Goal: Task Accomplishment & Management: Use online tool/utility

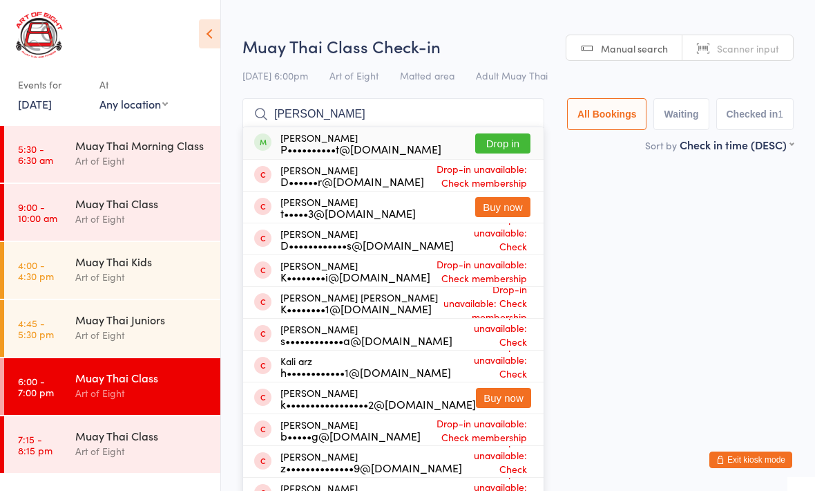
type input "Kai"
click at [495, 142] on button "Drop in" at bounding box center [502, 143] width 55 height 20
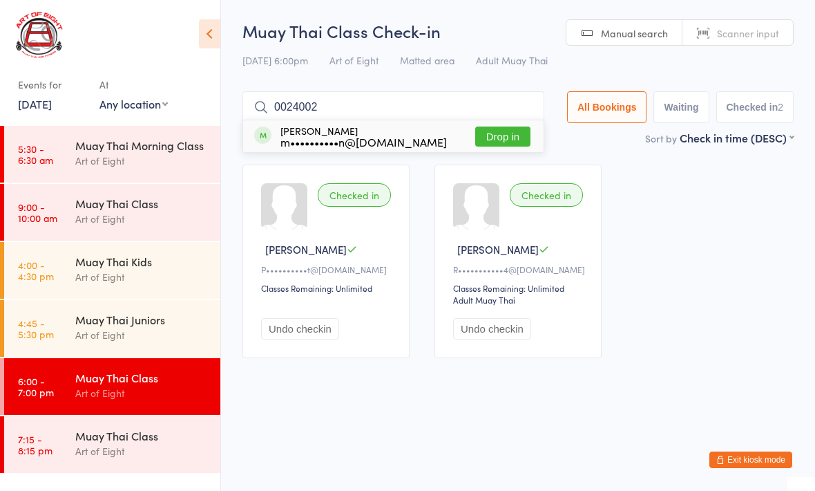
type input "00240024"
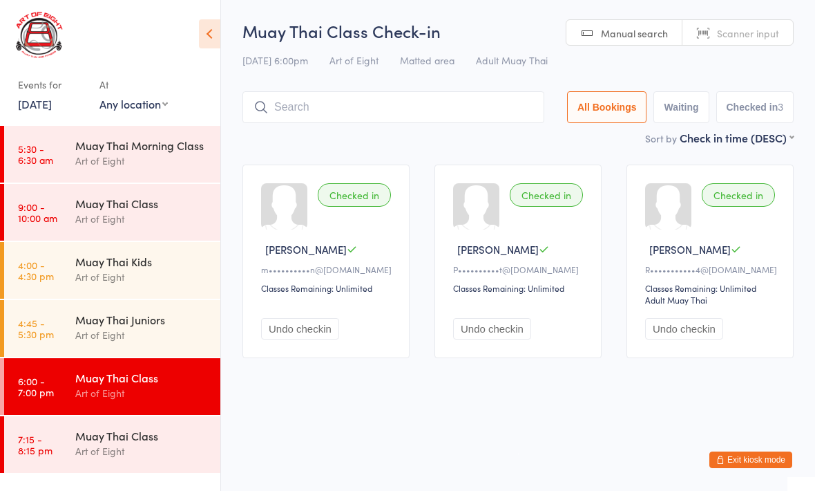
click at [104, 303] on div "Muay Thai Juniors Art of Eight" at bounding box center [147, 327] width 145 height 55
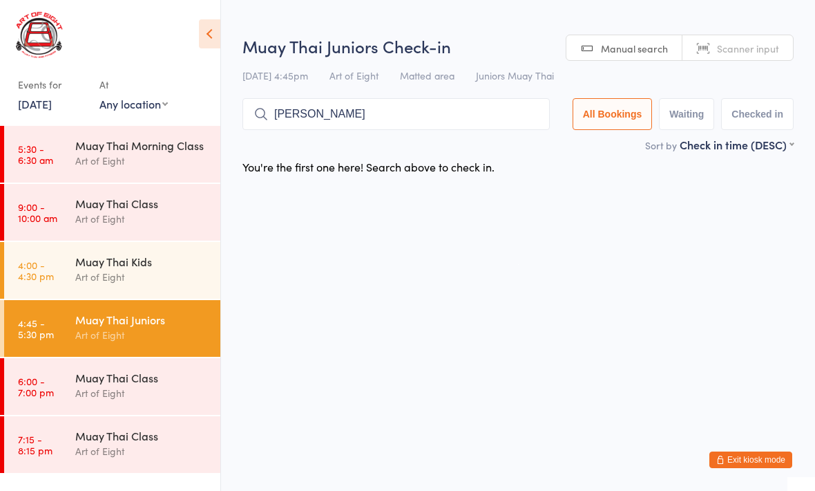
type input "Aria"
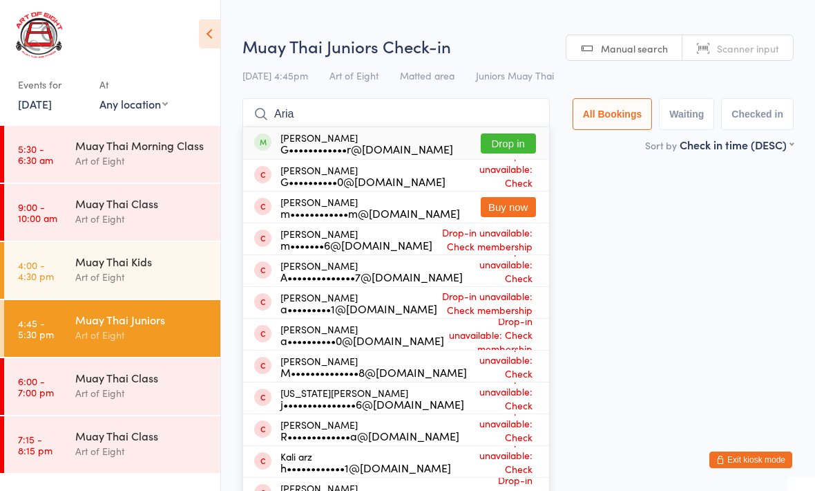
click at [126, 387] on div "Art of Eight" at bounding box center [141, 393] width 133 height 16
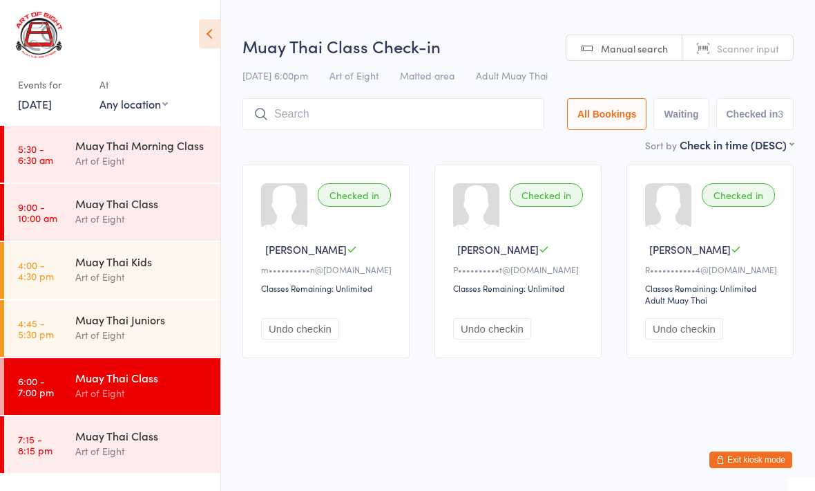
click at [135, 330] on div "Art of Eight" at bounding box center [141, 335] width 133 height 16
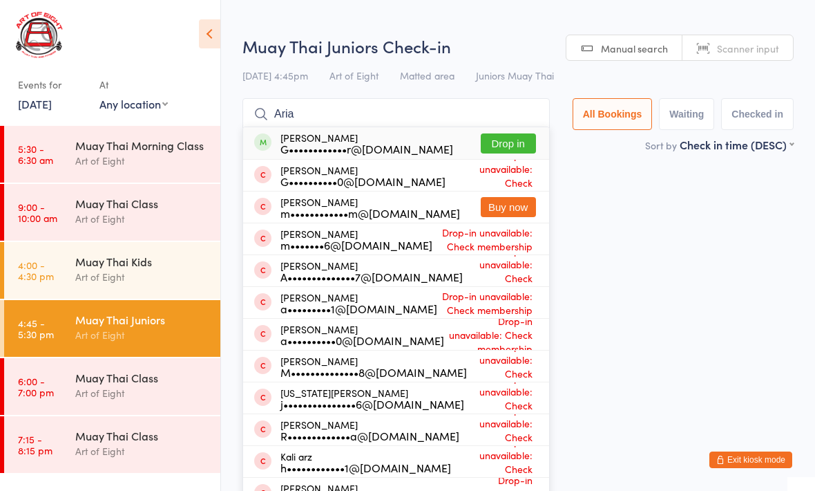
type input "Aria"
click at [507, 138] on button "Drop in" at bounding box center [508, 143] width 55 height 20
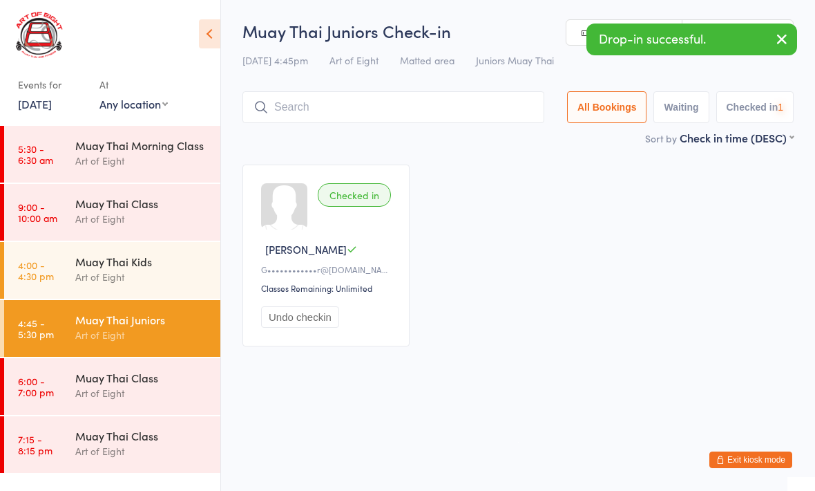
click at [125, 383] on div "Muay Thai Class" at bounding box center [141, 377] width 133 height 15
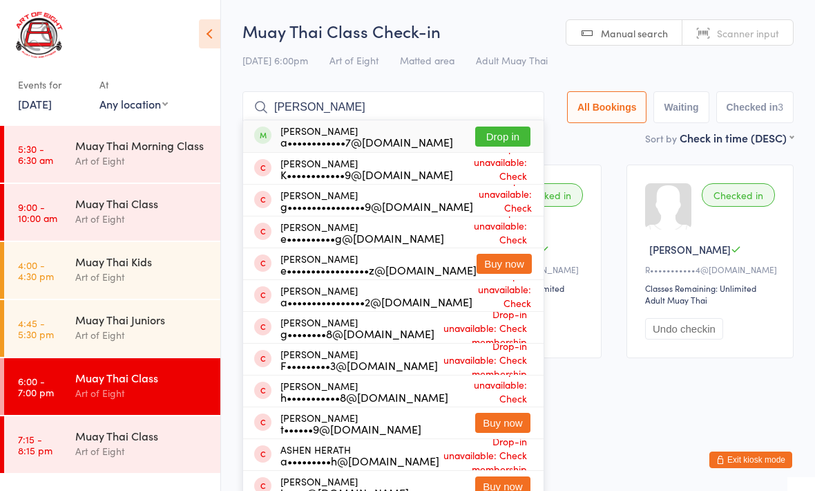
type input "Hernandez"
click at [504, 140] on button "Drop in" at bounding box center [502, 136] width 55 height 20
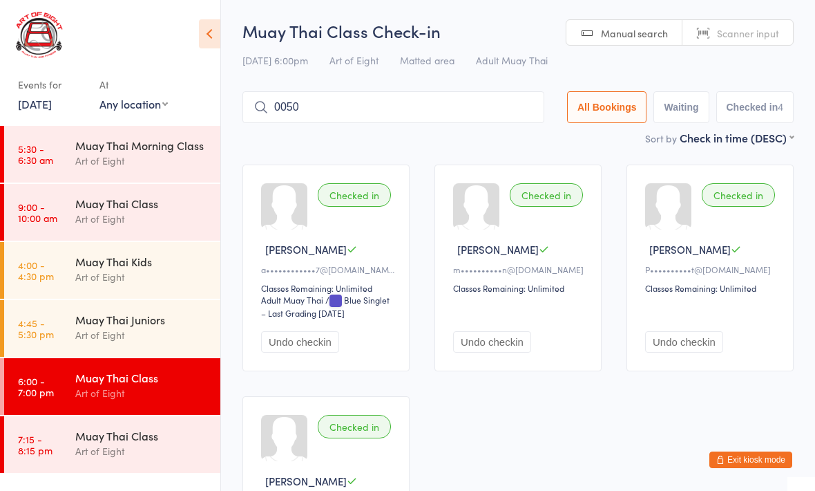
type input "0050"
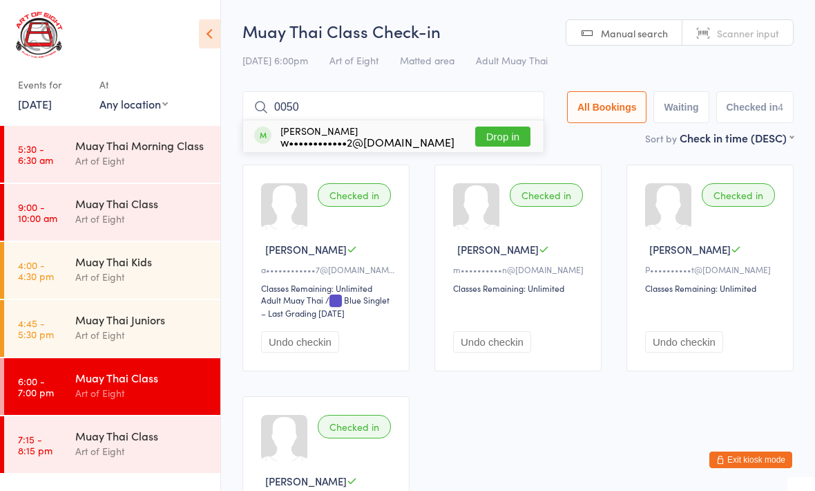
click at [484, 137] on button "Drop in" at bounding box center [502, 136] width 55 height 20
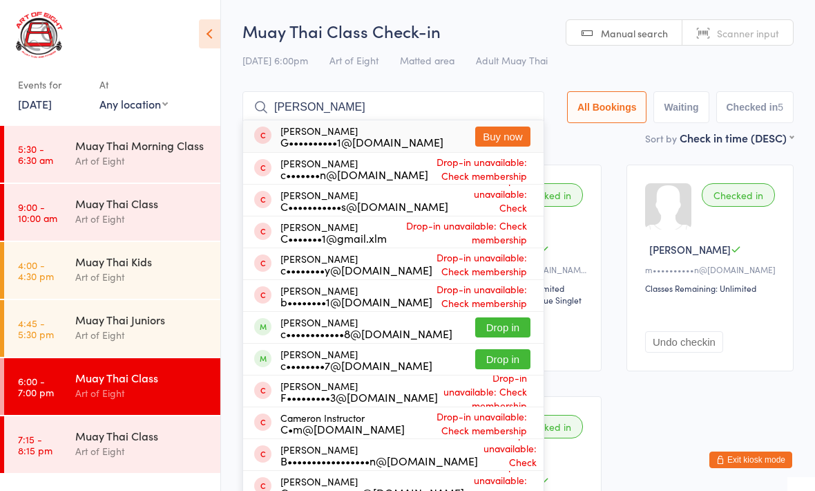
type input "Cameron"
click at [488, 355] on button "Drop in" at bounding box center [502, 359] width 55 height 20
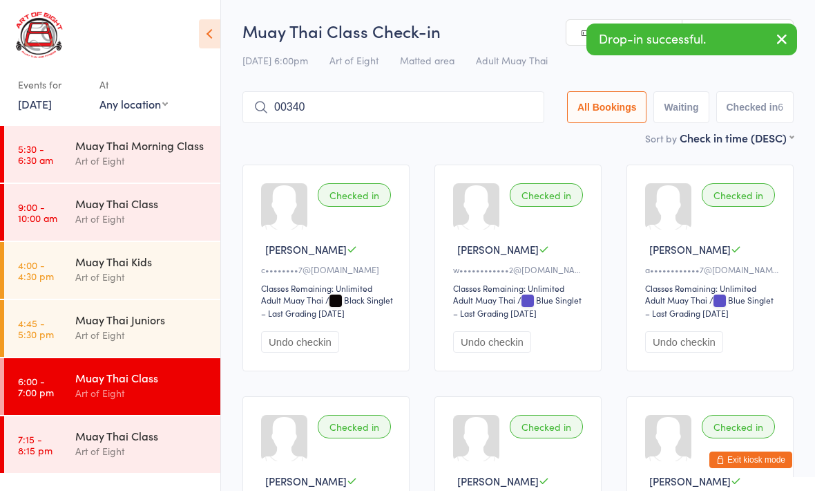
type input "00340"
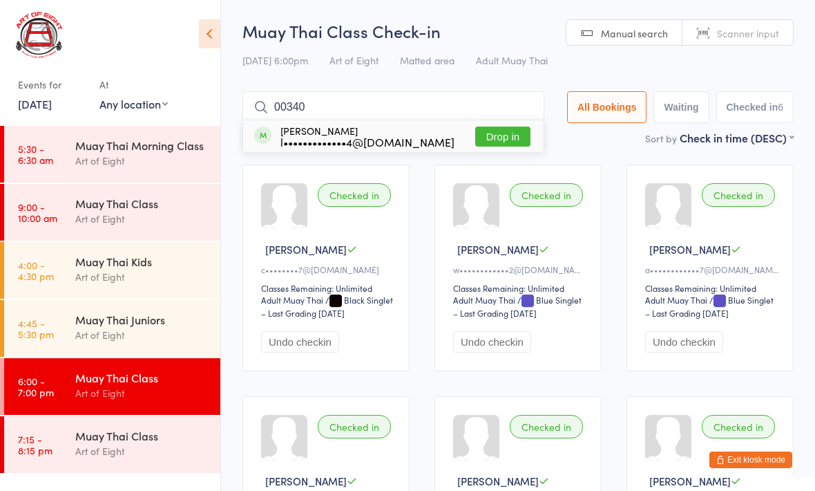
click at [498, 127] on button "Drop in" at bounding box center [502, 136] width 55 height 20
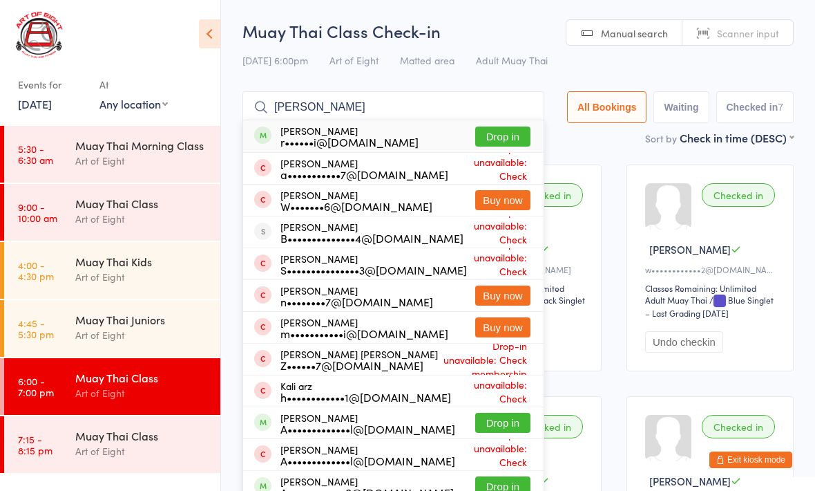
type input "Ali"
click at [491, 136] on button "Drop in" at bounding box center [502, 136] width 55 height 20
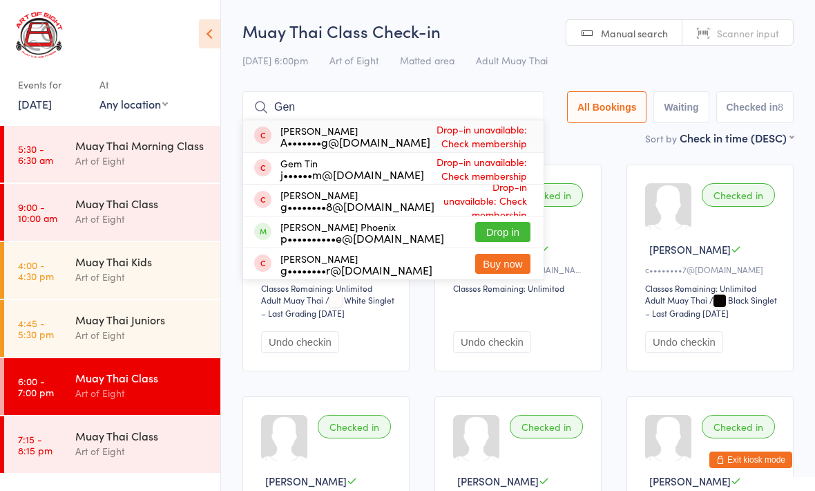
type input "Gen"
click at [506, 225] on button "Drop in" at bounding box center [502, 232] width 55 height 20
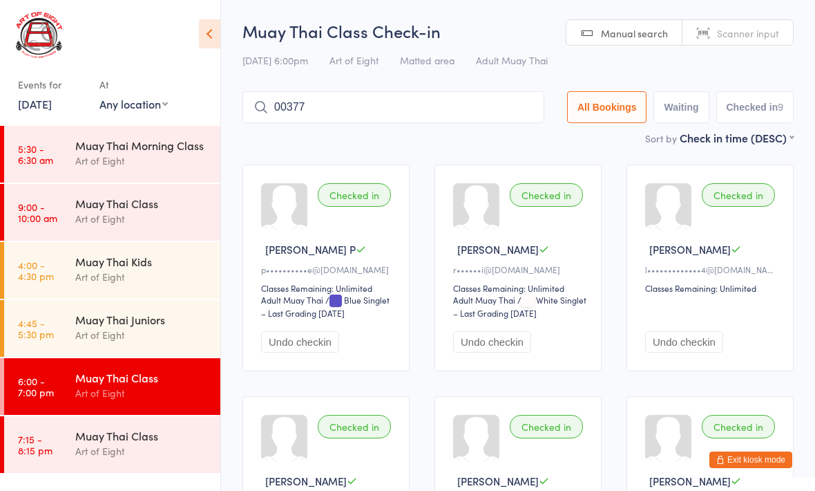
type input "00377"
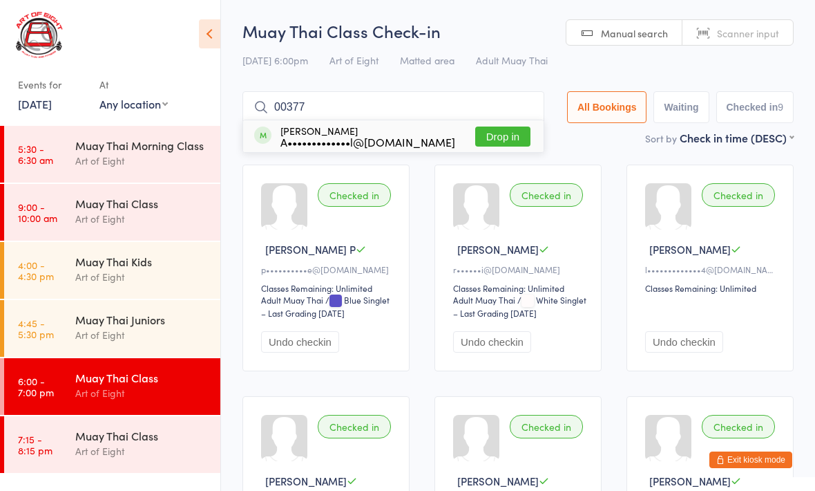
click at [492, 140] on button "Drop in" at bounding box center [502, 136] width 55 height 20
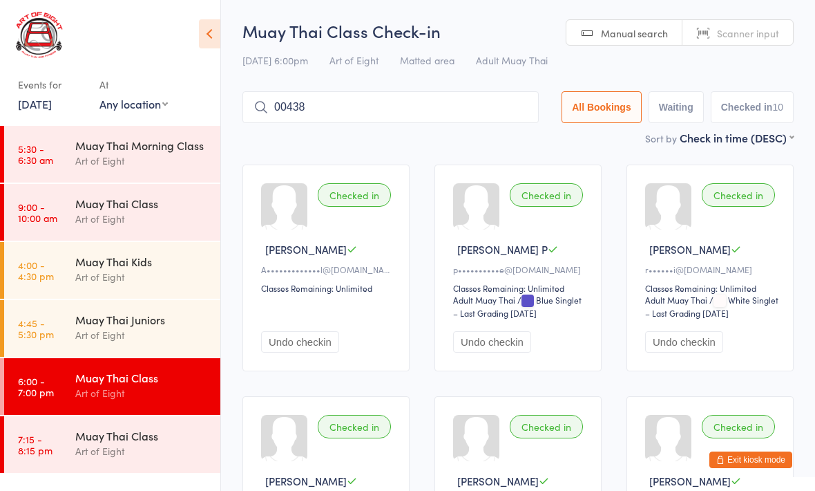
type input "00438"
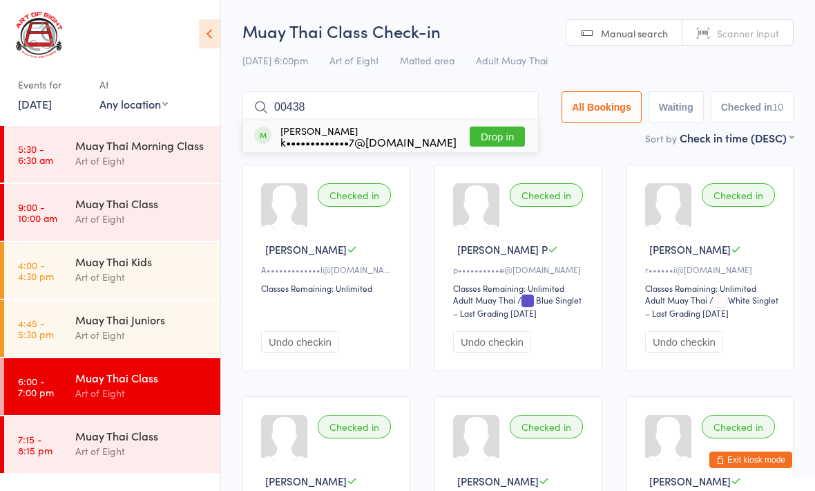
click at [486, 129] on button "Drop in" at bounding box center [497, 136] width 55 height 20
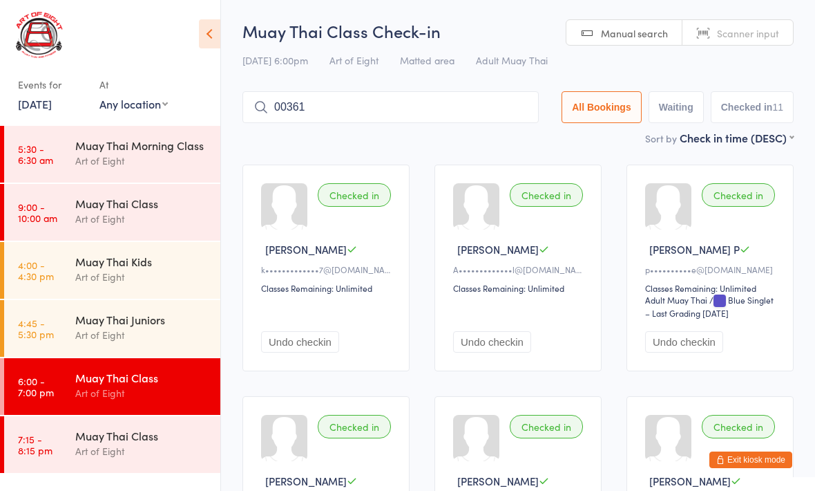
type input "00361"
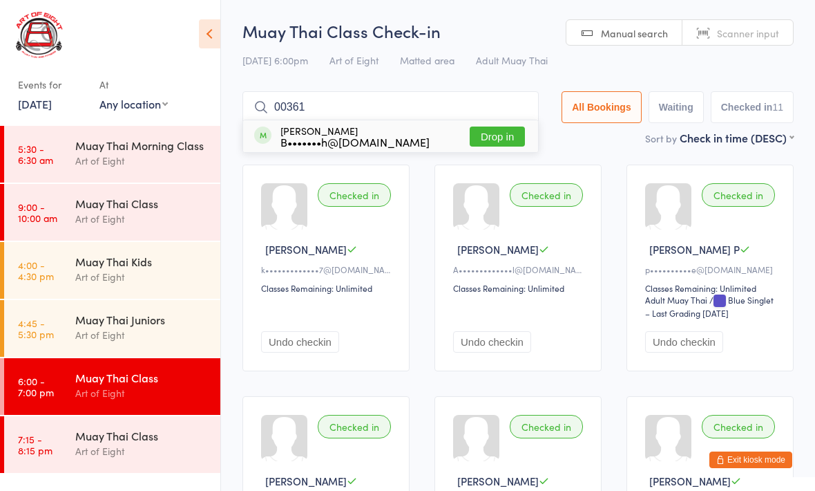
click at [497, 127] on button "Drop in" at bounding box center [497, 136] width 55 height 20
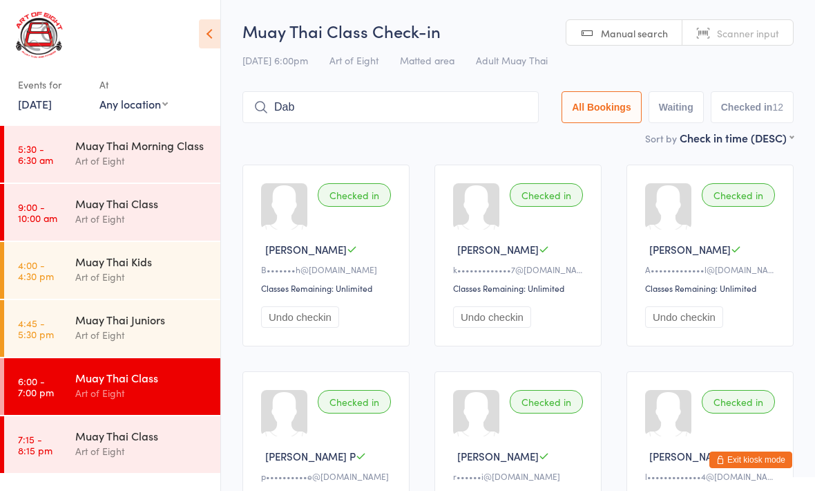
click at [371, 135] on div "Sort by Check in time (DESC) First name (ASC) First name (DESC) Last name (ASC)…" at bounding box center [518, 137] width 551 height 15
click at [318, 106] on input "Dab" at bounding box center [391, 107] width 296 height 32
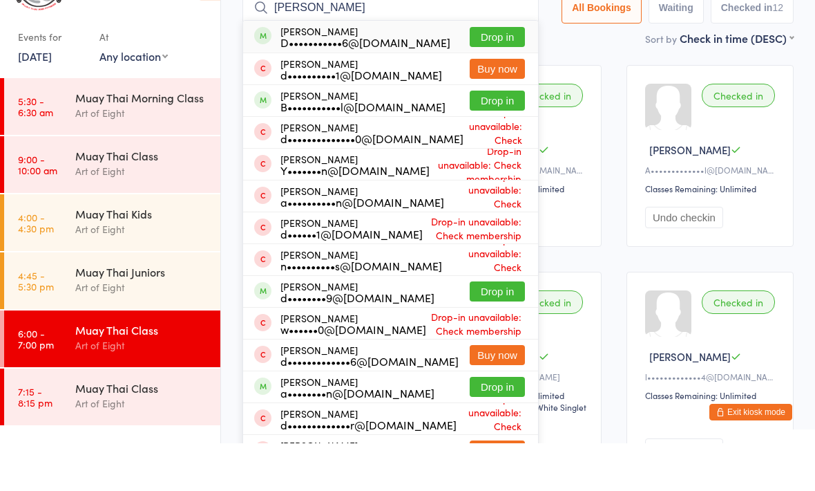
scroll to position [75, 0]
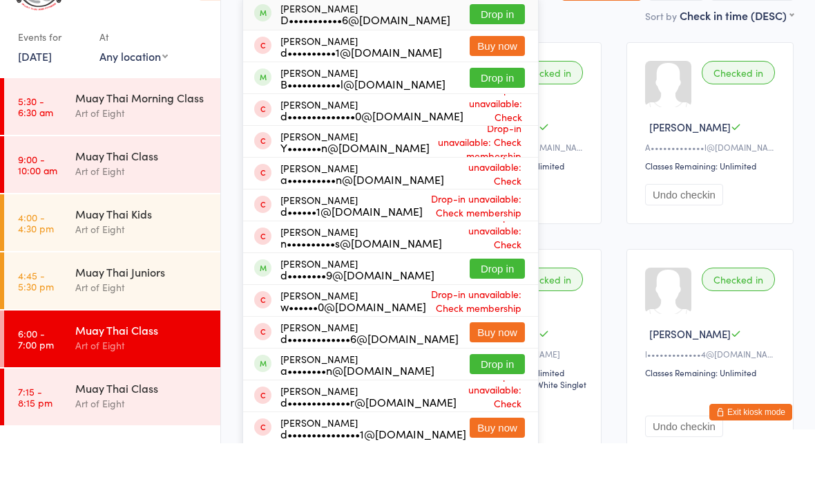
type input "Daniel"
click at [478, 306] on button "Drop in" at bounding box center [497, 316] width 55 height 20
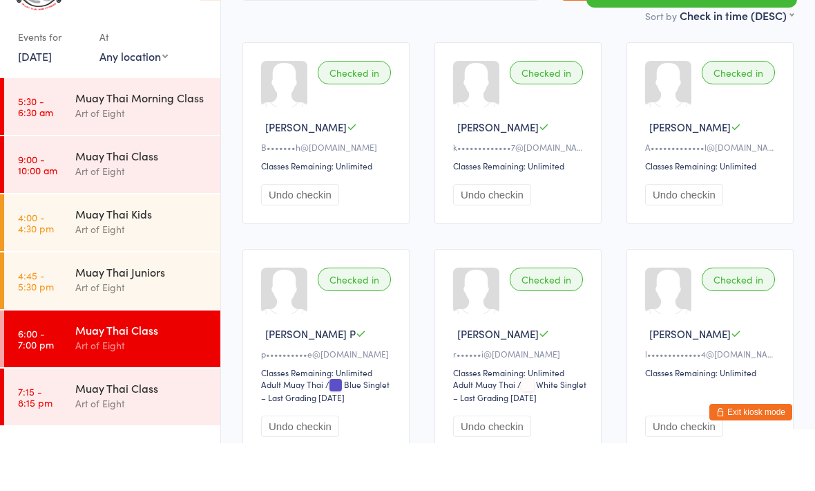
scroll to position [0, 0]
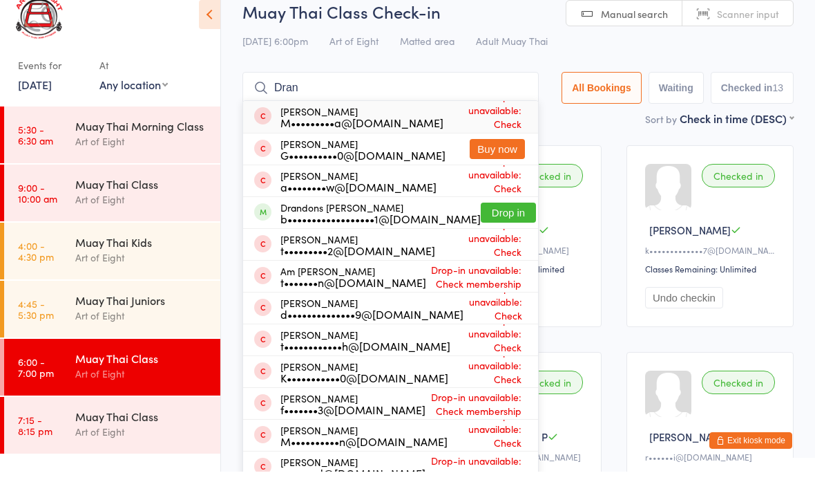
type input "Dran"
click at [485, 222] on button "Drop in" at bounding box center [508, 232] width 55 height 20
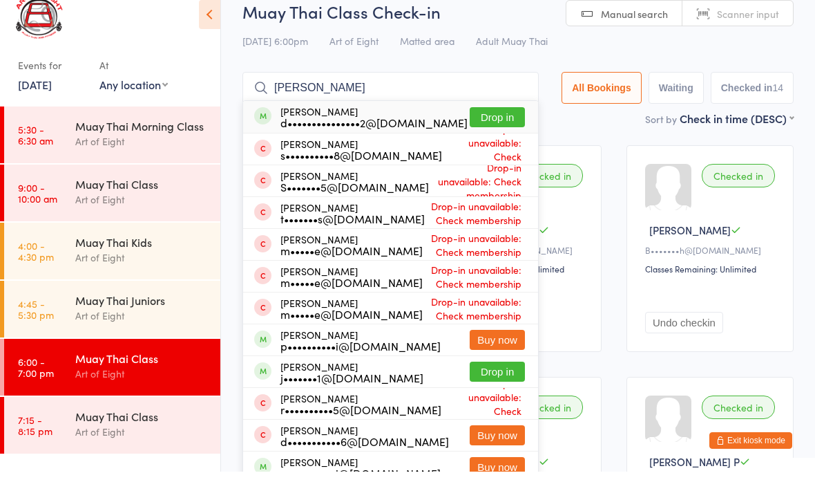
type input "Dalton"
click at [488, 126] on button "Drop in" at bounding box center [497, 136] width 55 height 20
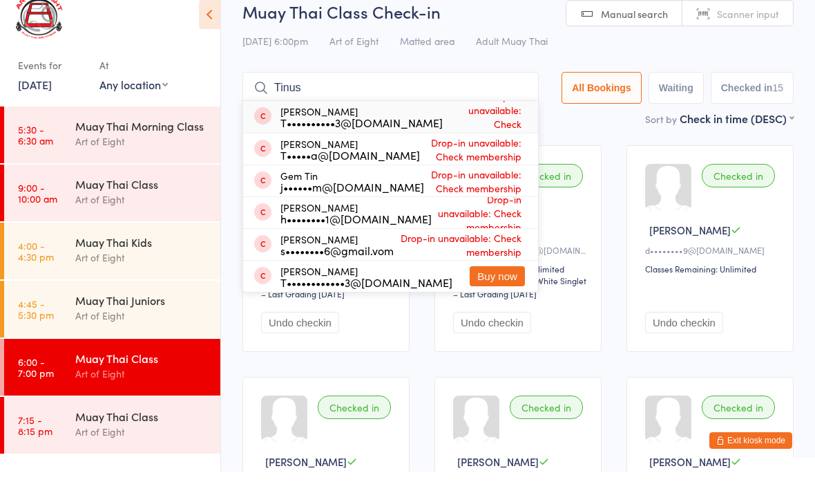
type input "Tinus"
click at [448, 122] on span "Drop-in unavailable: Check membership" at bounding box center [484, 136] width 82 height 62
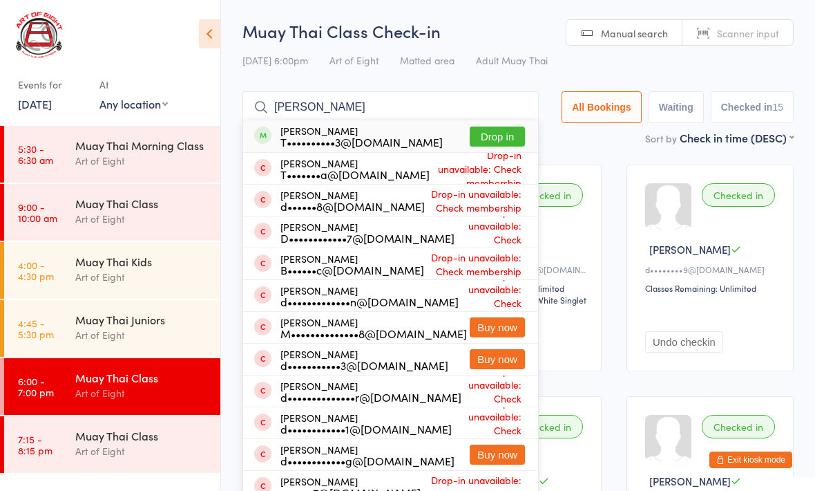
type input "David tin"
click at [483, 139] on button "Drop in" at bounding box center [497, 136] width 55 height 20
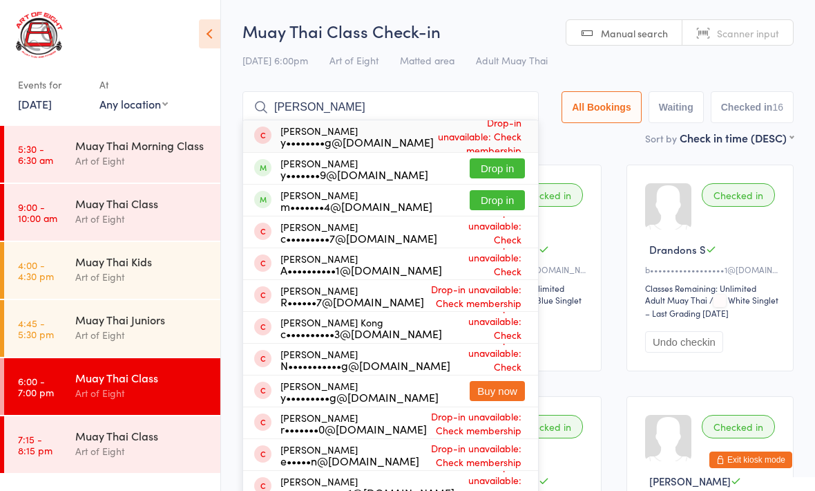
type input "Yan"
click at [495, 167] on button "Drop in" at bounding box center [497, 168] width 55 height 20
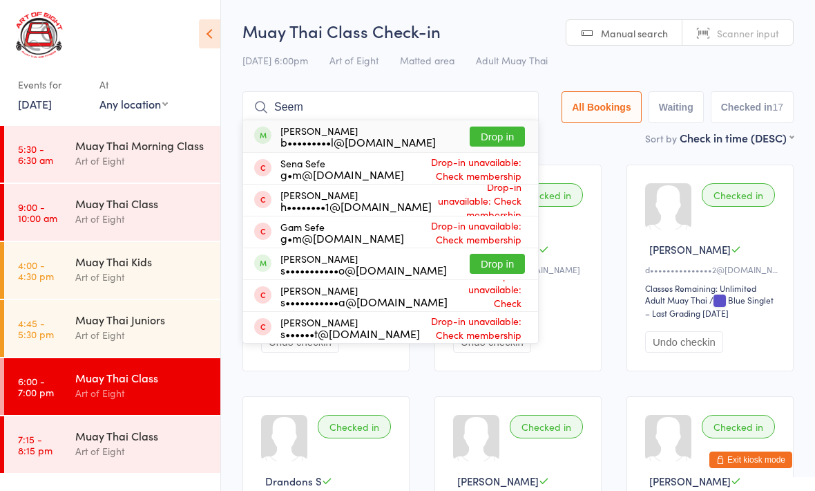
type input "Seem"
click at [507, 126] on button "Drop in" at bounding box center [497, 136] width 55 height 20
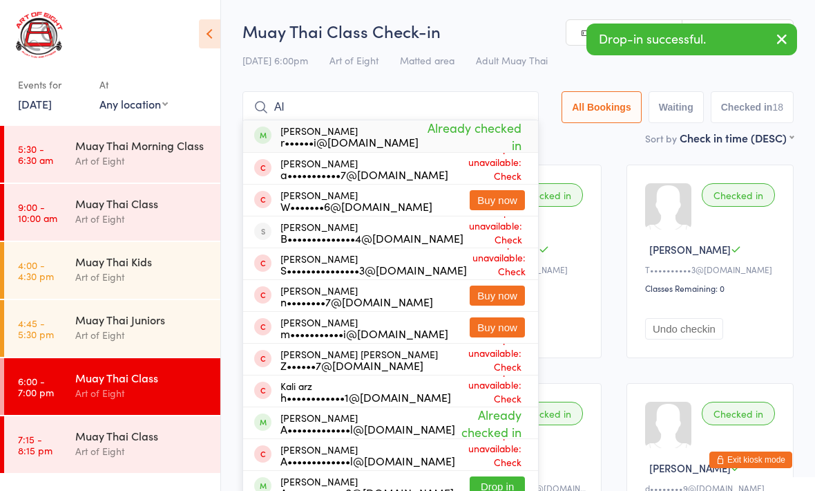
type input "A"
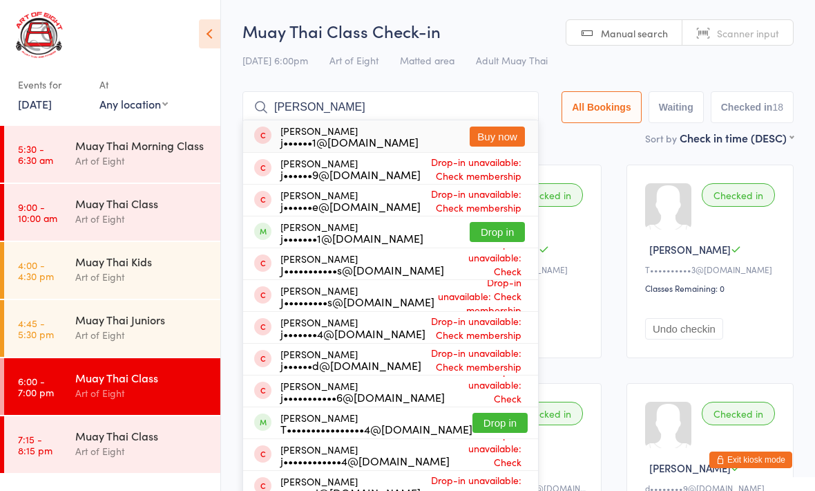
type input "Jas"
click at [482, 231] on button "Drop in" at bounding box center [497, 232] width 55 height 20
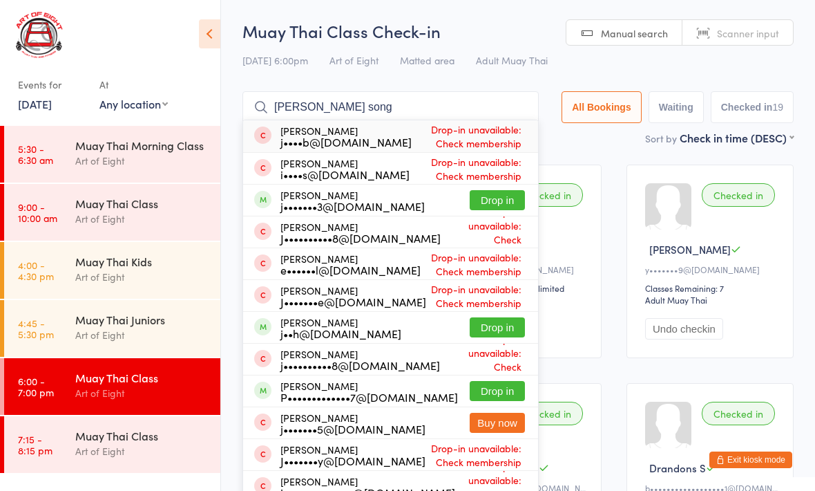
type input "Joshua song"
click at [439, 129] on span "Drop-in unavailable: Check membership" at bounding box center [468, 136] width 113 height 35
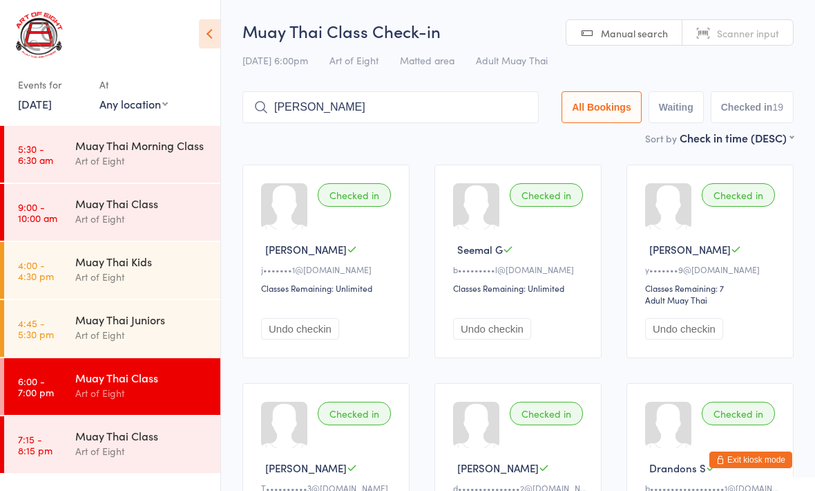
type input "Carlos"
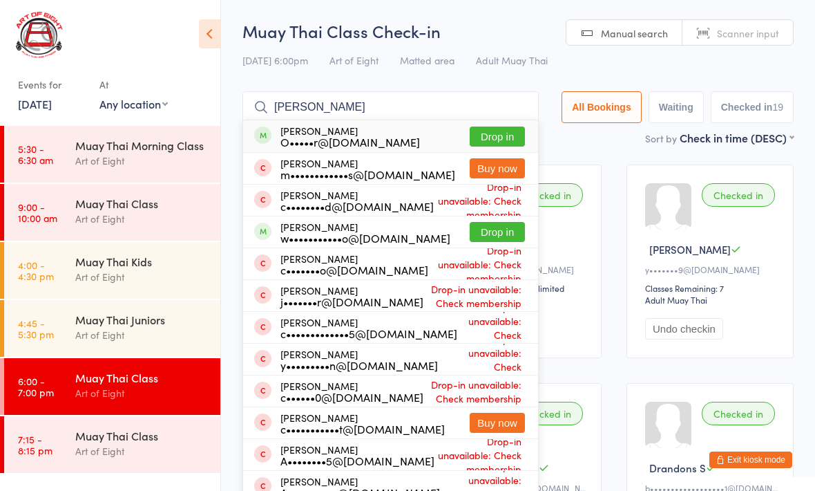
click at [487, 139] on button "Drop in" at bounding box center [497, 136] width 55 height 20
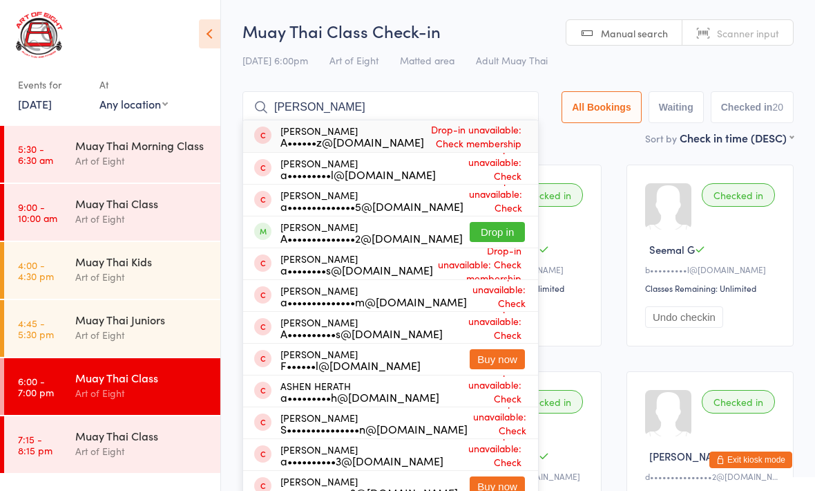
type input "Ashley"
click at [491, 233] on button "Drop in" at bounding box center [497, 232] width 55 height 20
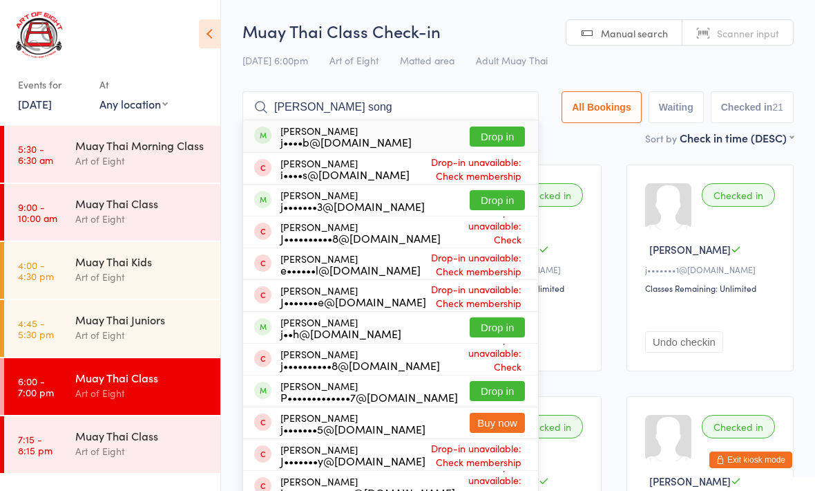
type input "Joshua song"
click at [485, 137] on button "Drop in" at bounding box center [497, 136] width 55 height 20
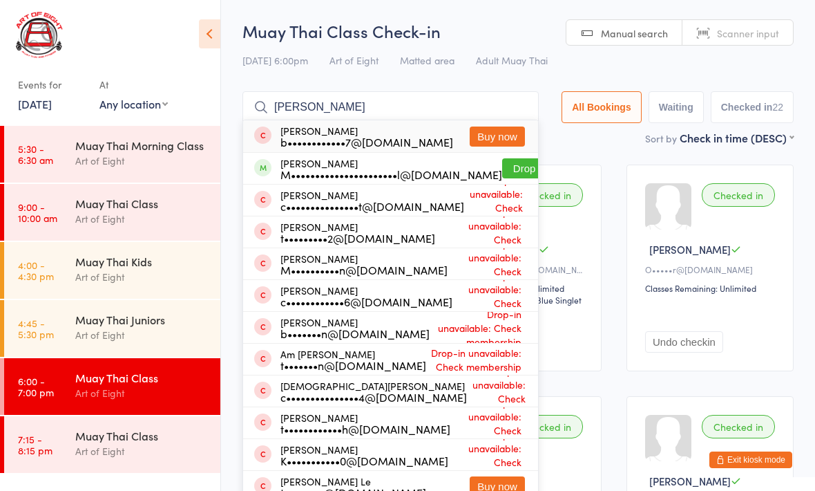
type input "Tristan m"
click at [512, 167] on button "Drop in" at bounding box center [529, 168] width 55 height 20
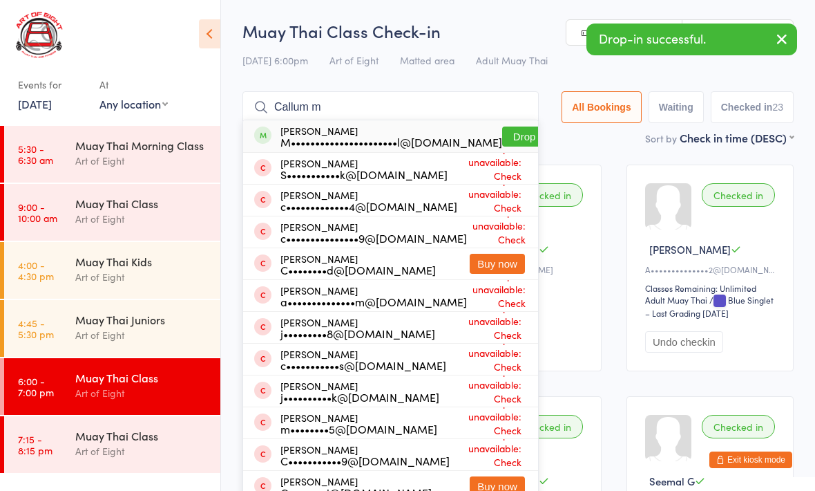
type input "Callum m"
click at [517, 133] on button "Drop in" at bounding box center [529, 136] width 55 height 20
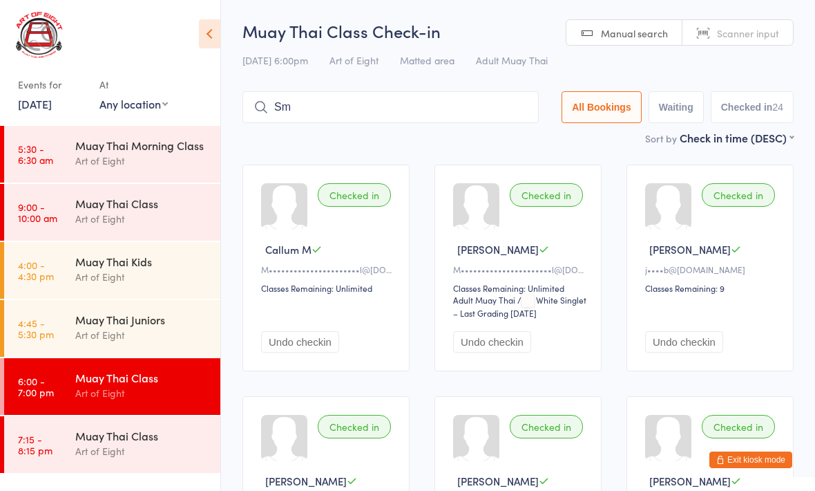
type input "S"
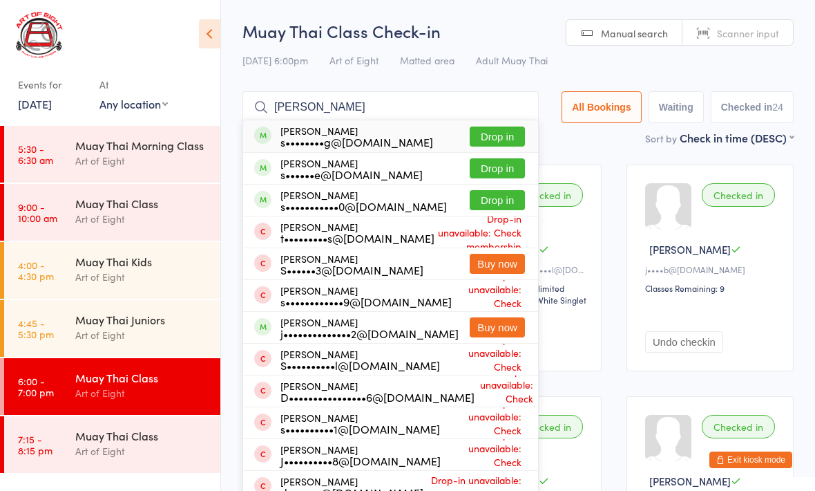
type input "Simon w"
click at [488, 133] on button "Drop in" at bounding box center [497, 136] width 55 height 20
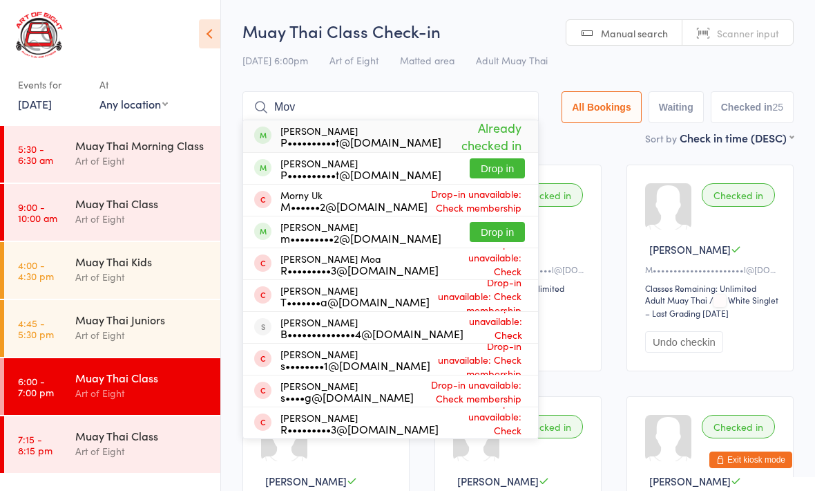
type input "Mov"
click at [490, 231] on button "Drop in" at bounding box center [497, 232] width 55 height 20
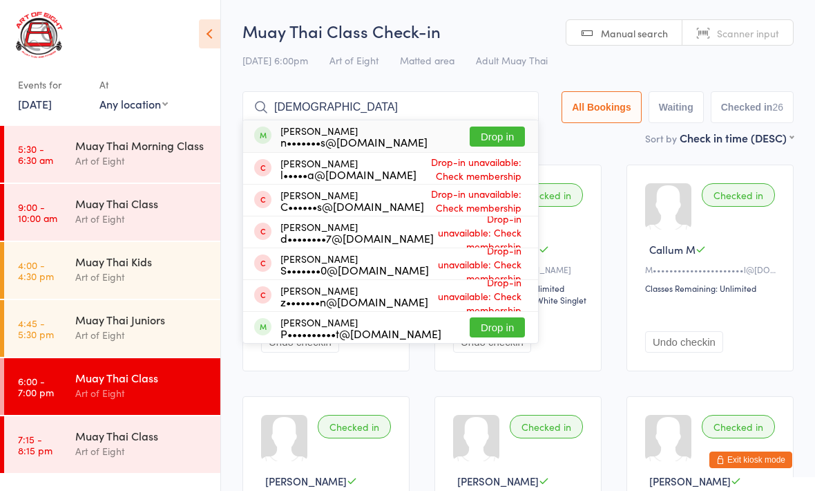
type input "Zen"
click at [492, 133] on button "Drop in" at bounding box center [497, 136] width 55 height 20
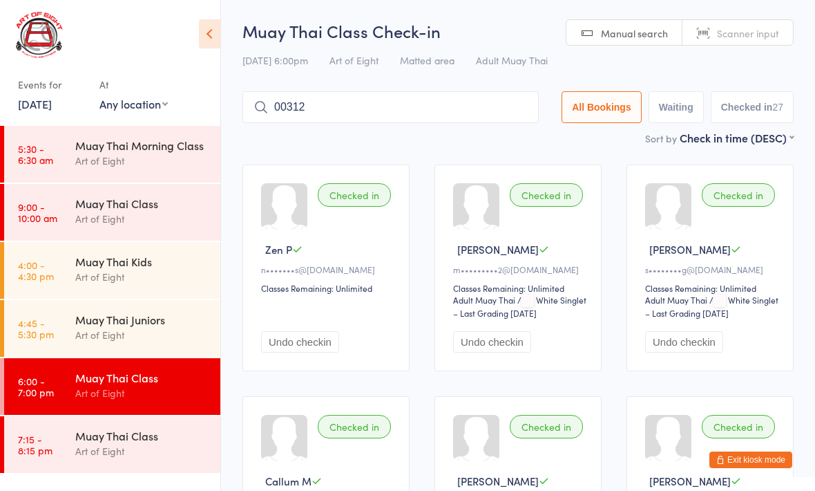
type input "00312"
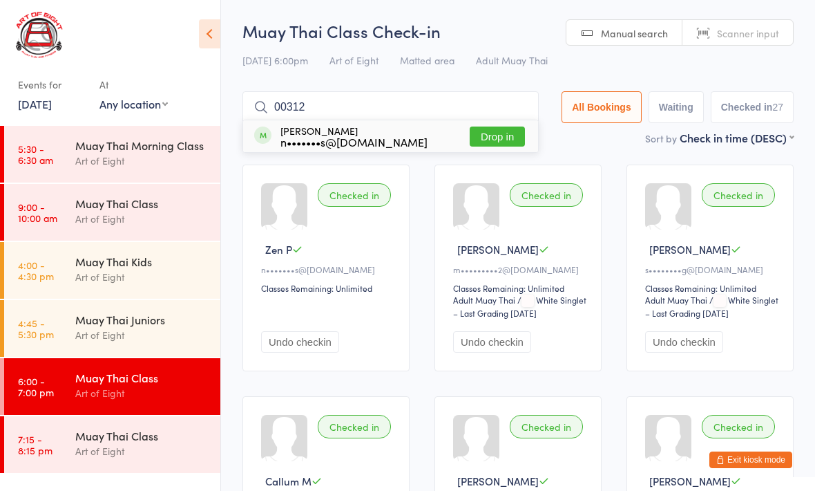
click at [488, 146] on button "Drop in" at bounding box center [497, 136] width 55 height 20
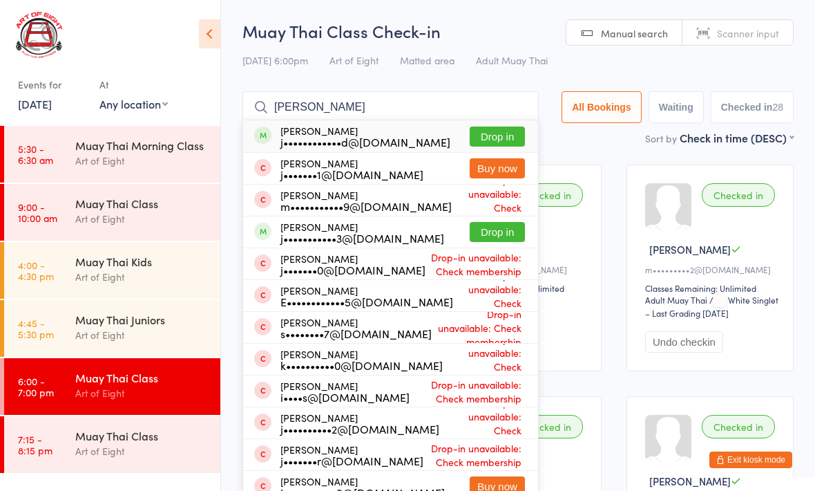
type input "Josef"
click at [493, 133] on button "Drop in" at bounding box center [497, 136] width 55 height 20
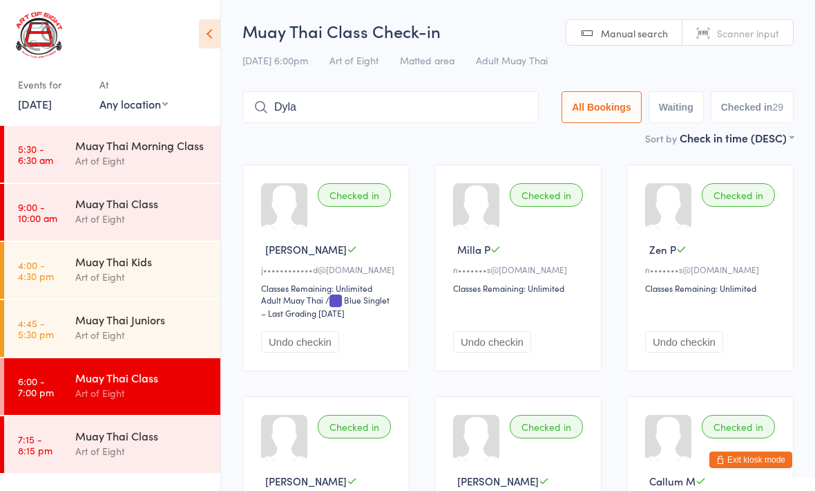
type input "Dyla"
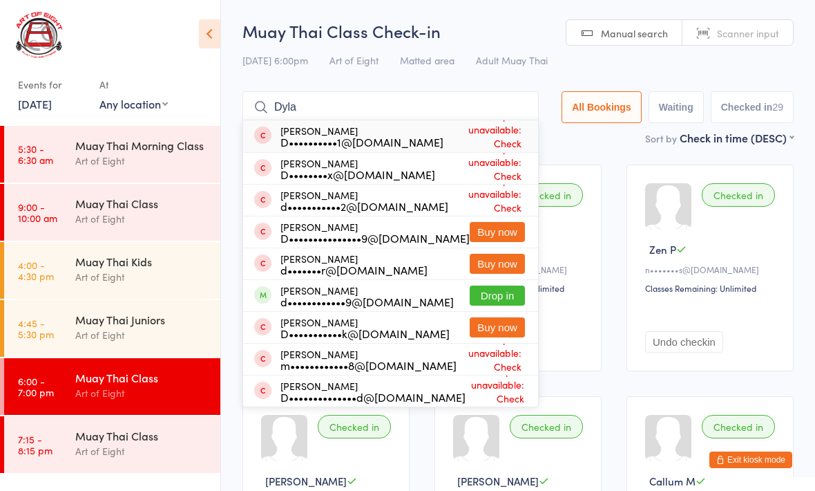
click at [489, 289] on button "Drop in" at bounding box center [497, 295] width 55 height 20
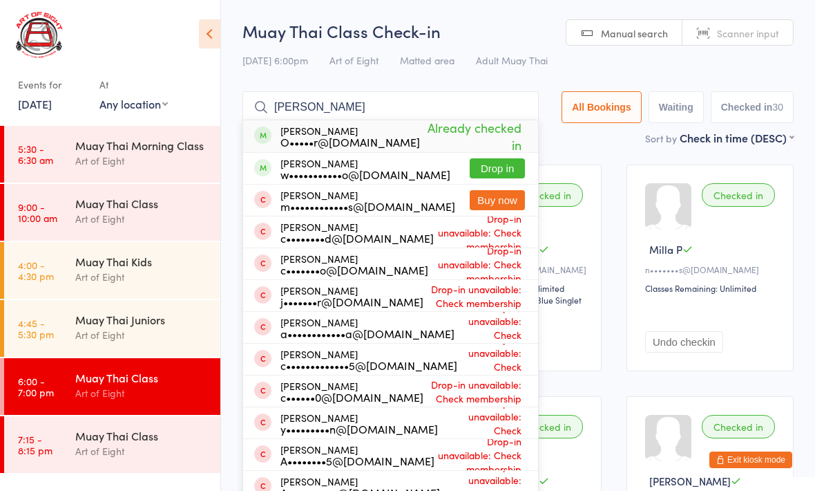
type input "Carlo"
click at [500, 164] on button "Drop in" at bounding box center [497, 168] width 55 height 20
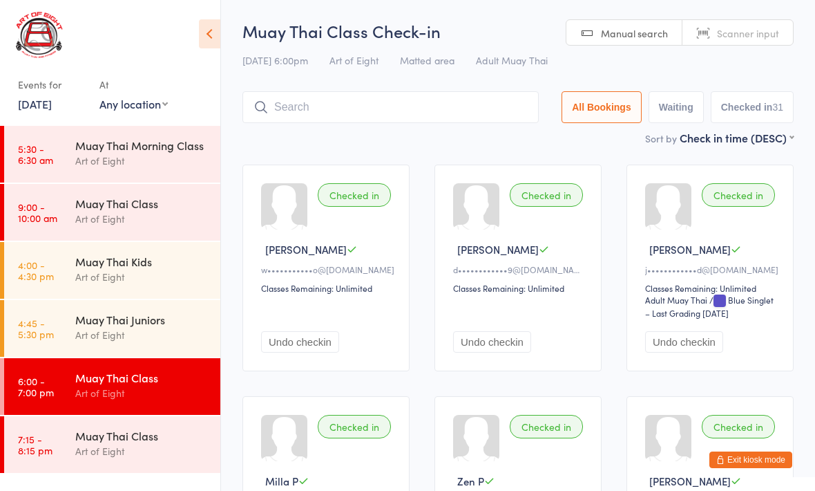
click at [379, 86] on div "Muay Thai Class Check-in 14 Aug 6:00pm Art of Eight Matted area Adult Muay Thai…" at bounding box center [518, 74] width 551 height 111
click at [83, 459] on div "Art of Eight" at bounding box center [141, 451] width 133 height 16
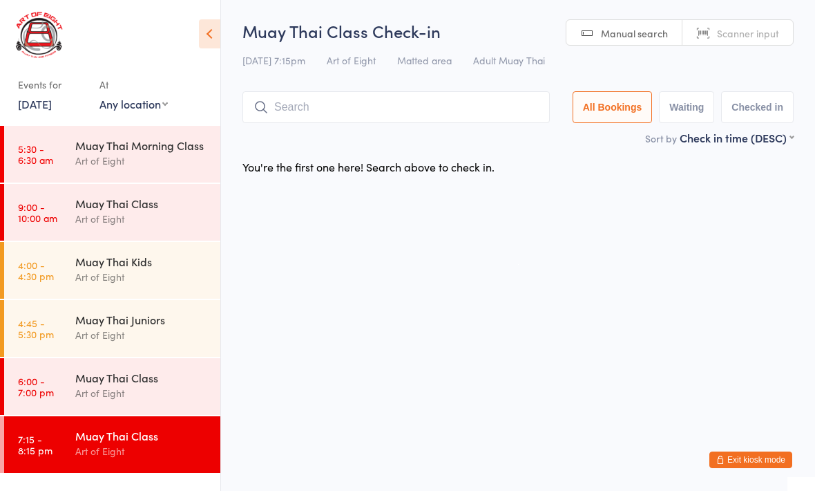
type input "B"
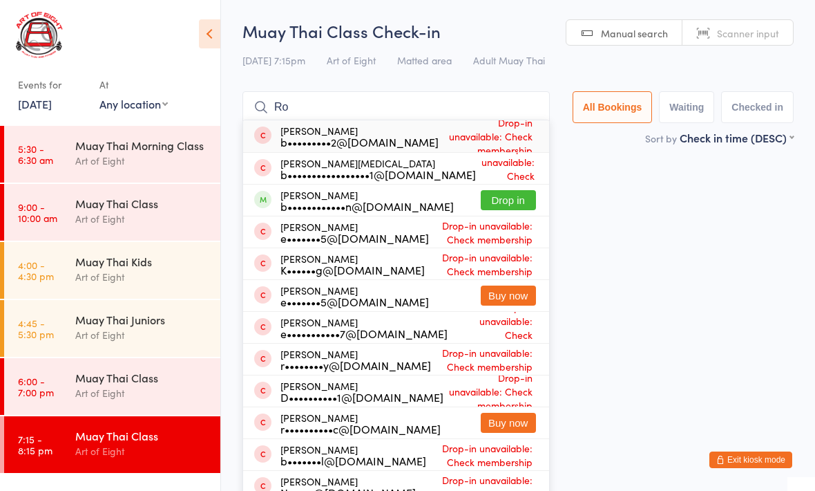
type input "R"
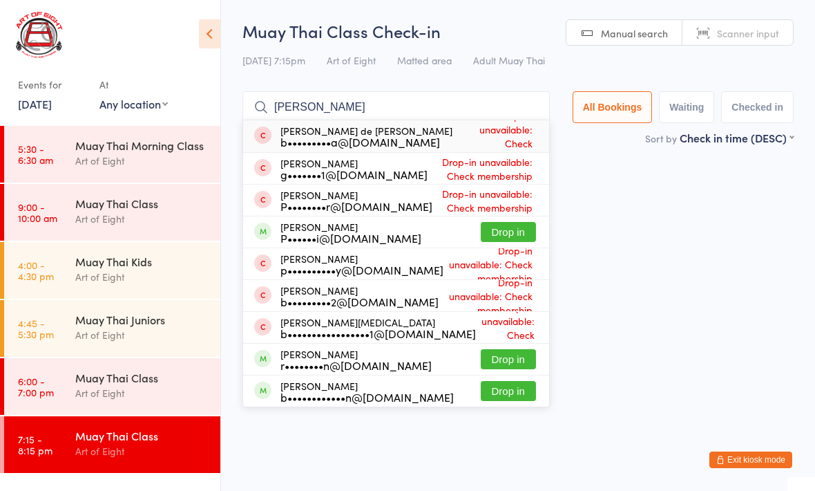
type input "Rohan bingo pa"
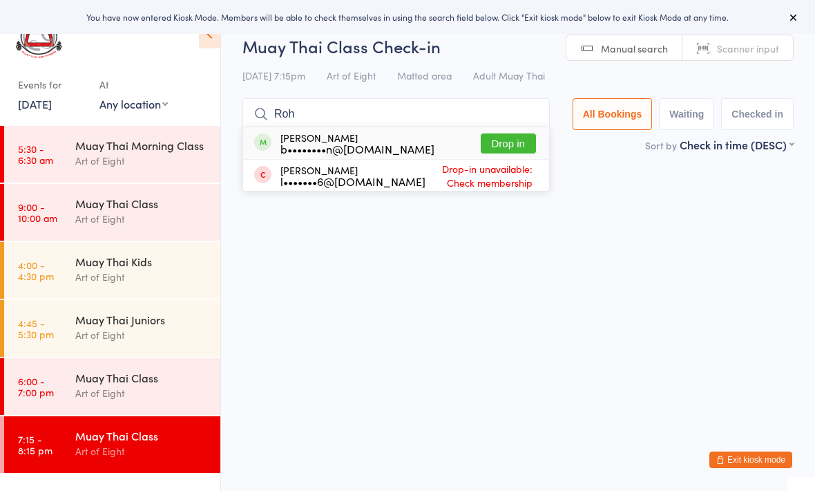
type input "Roh"
click at [510, 142] on button "Drop in" at bounding box center [508, 143] width 55 height 20
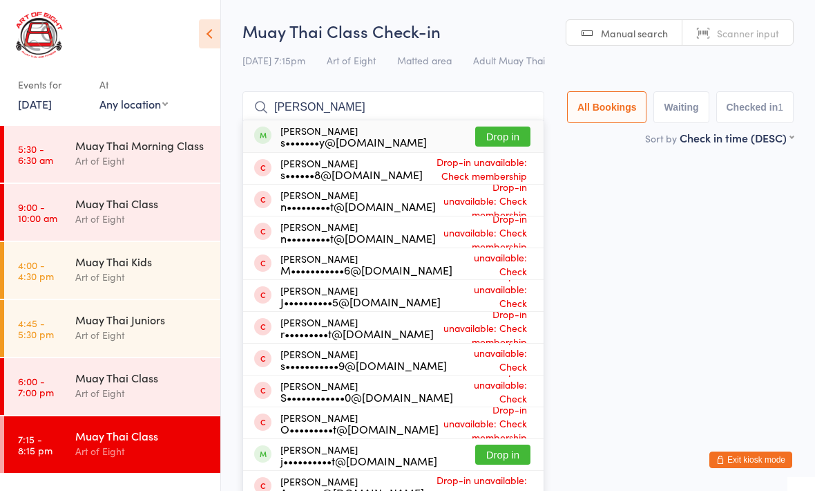
type input "[PERSON_NAME]"
click at [496, 133] on button "Drop in" at bounding box center [502, 136] width 55 height 20
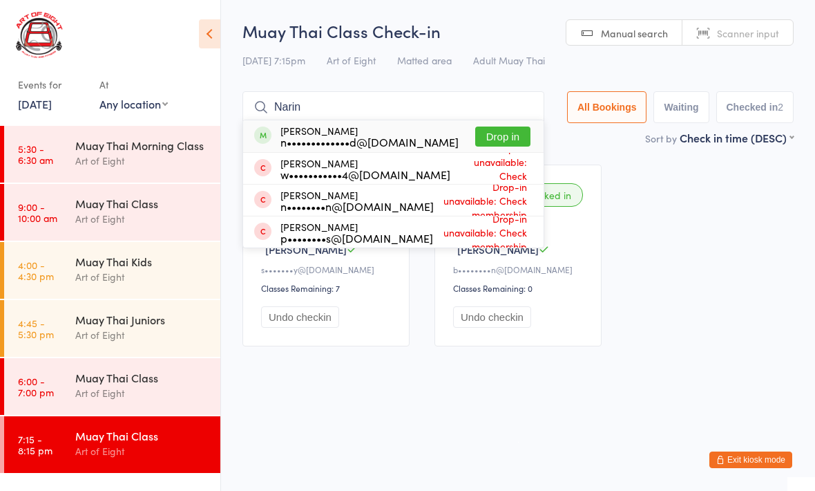
type input "Narin"
click at [496, 146] on button "Drop in" at bounding box center [502, 136] width 55 height 20
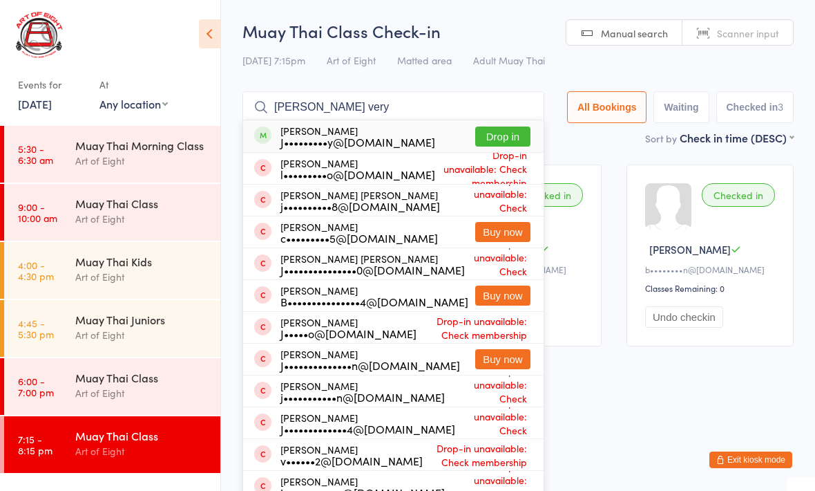
click at [500, 119] on input "[PERSON_NAME] very" at bounding box center [394, 107] width 302 height 32
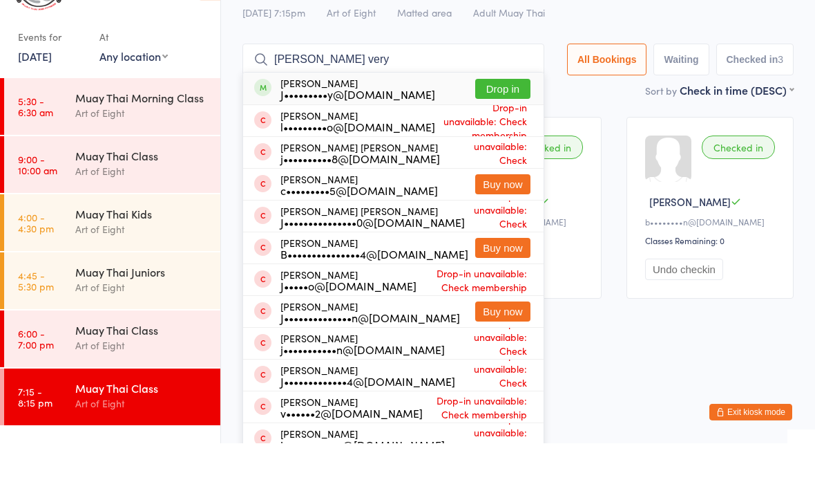
scroll to position [10, 0]
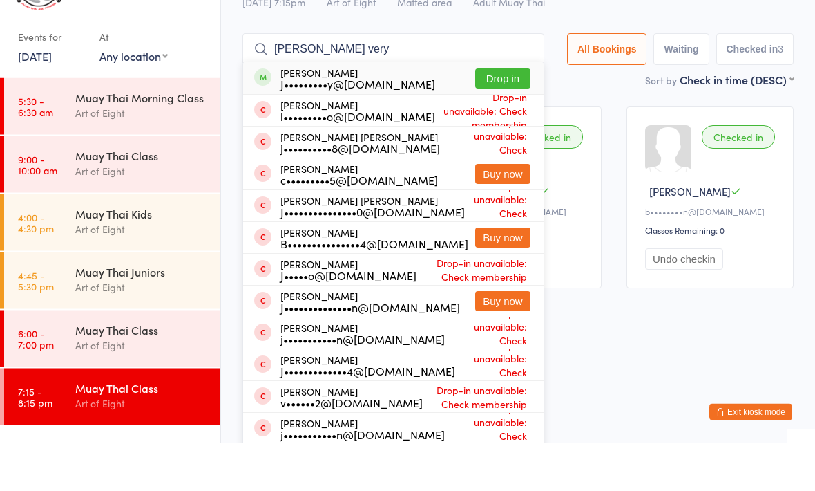
type input "[PERSON_NAME] very"
click at [492, 135] on span "Drop-in unavailable: Check membership" at bounding box center [482, 159] width 95 height 48
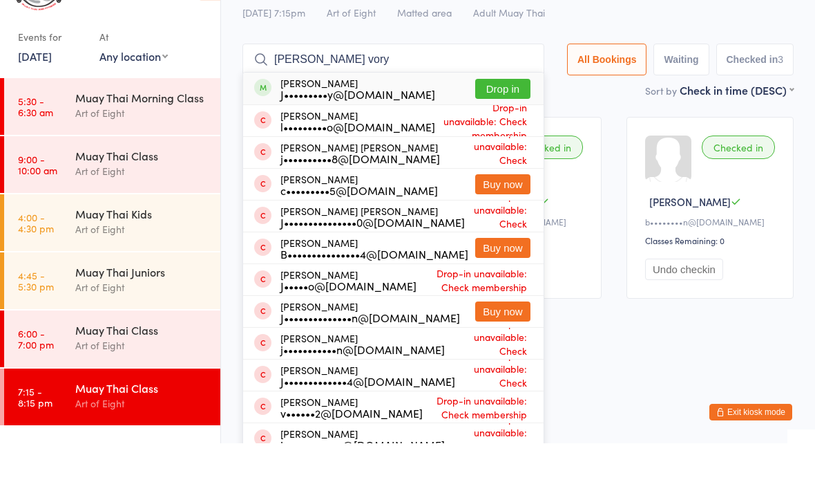
type input "[PERSON_NAME] vory"
click at [492, 126] on button "Drop in" at bounding box center [502, 136] width 55 height 20
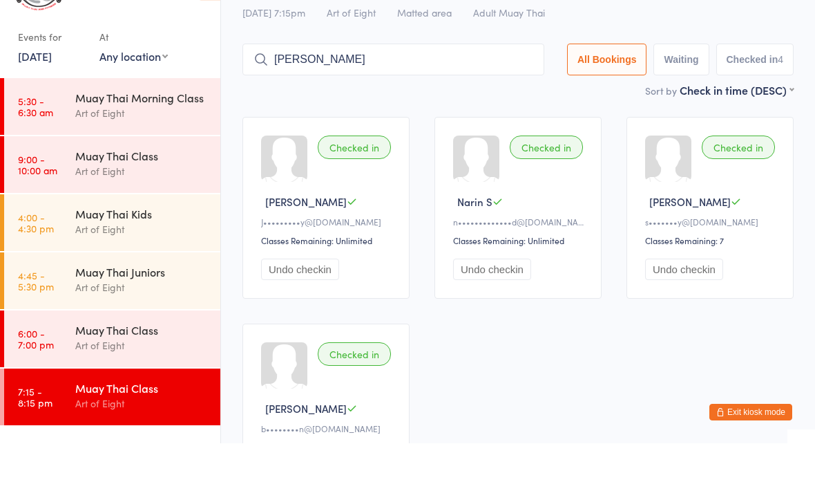
type input "[PERSON_NAME]"
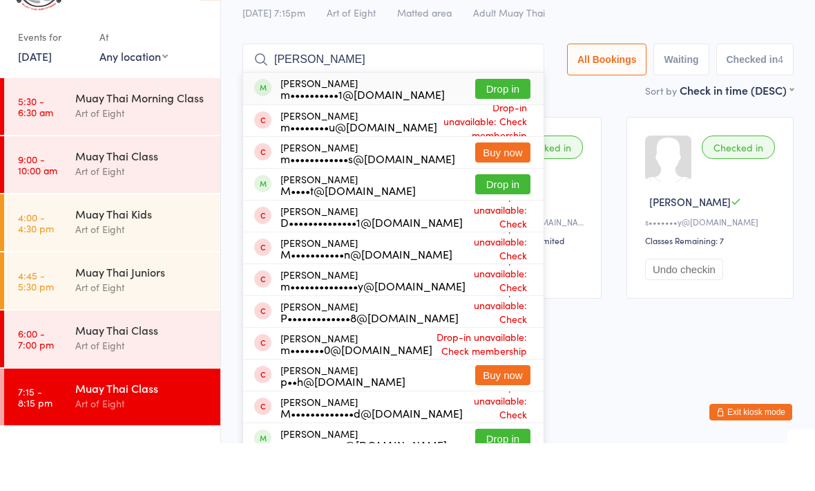
click at [495, 126] on button "Drop in" at bounding box center [502, 136] width 55 height 20
